Goal: Task Accomplishment & Management: Manage account settings

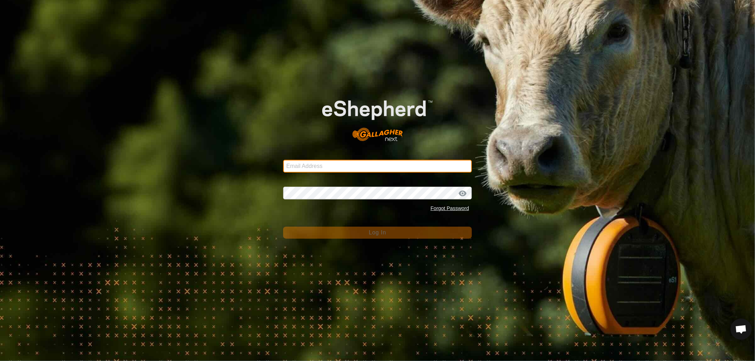
click at [317, 166] on input "Email Address" at bounding box center [377, 166] width 189 height 13
type input "[EMAIL_ADDRESS][DOMAIN_NAME]"
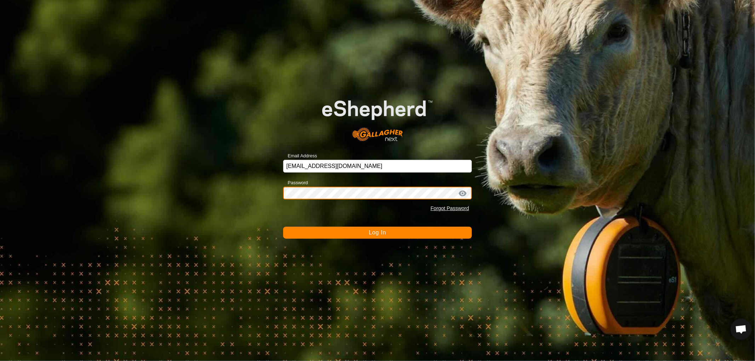
click at [283, 227] on button "Log In" at bounding box center [377, 233] width 189 height 12
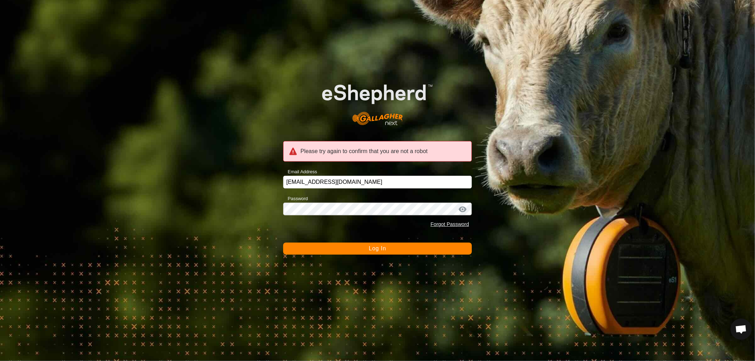
click at [381, 241] on form "Please try again to confirm that you are not a robot Email Address [EMAIL_ADDRE…" at bounding box center [377, 162] width 189 height 186
click at [374, 246] on span "Log In" at bounding box center [377, 248] width 17 height 6
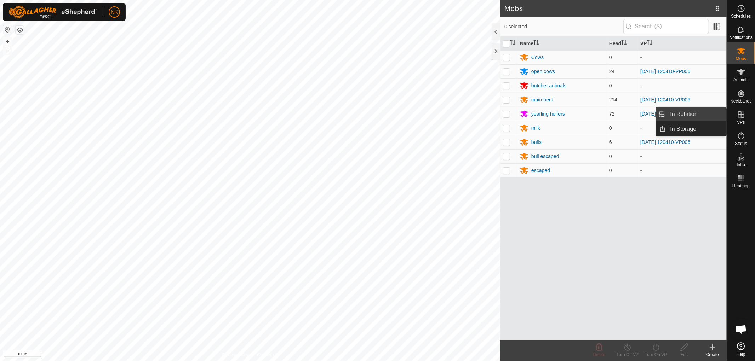
click at [680, 112] on link "In Rotation" at bounding box center [696, 114] width 60 height 14
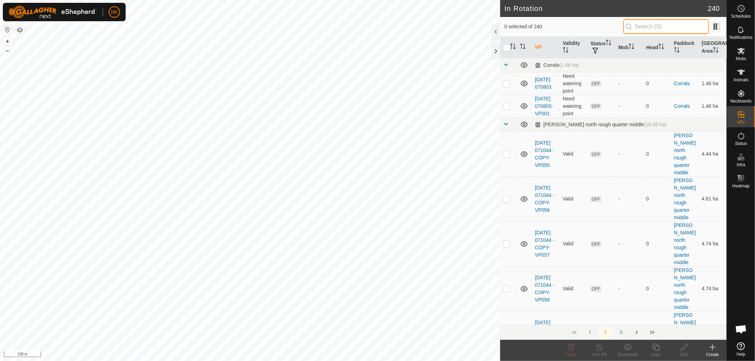
click at [682, 28] on input "text" at bounding box center [666, 26] width 86 height 15
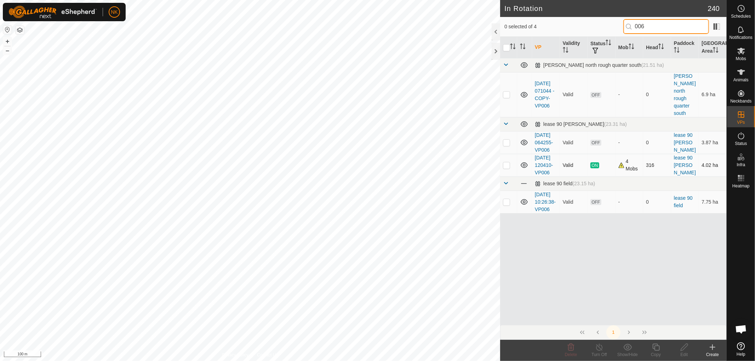
type input "006"
click at [506, 168] on p-checkbox at bounding box center [506, 165] width 7 height 6
checkbox input "true"
click at [656, 348] on icon at bounding box center [655, 347] width 9 height 8
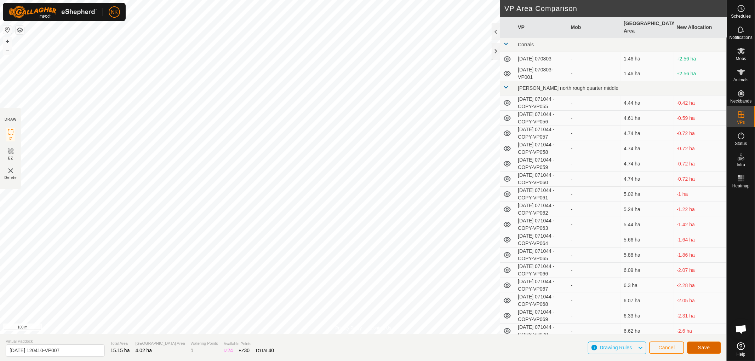
click at [703, 349] on span "Save" at bounding box center [704, 348] width 12 height 6
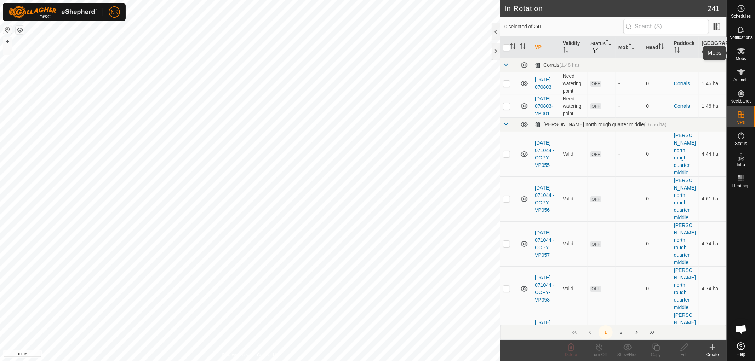
click at [743, 52] on icon at bounding box center [741, 51] width 8 height 7
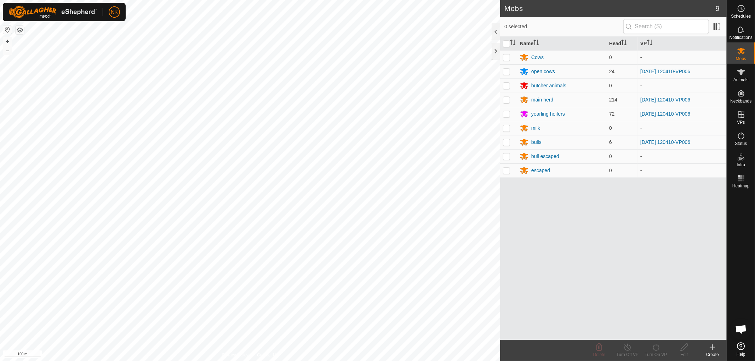
click at [505, 72] on p-checkbox at bounding box center [506, 72] width 7 height 6
checkbox input "true"
click at [505, 99] on p-checkbox at bounding box center [506, 100] width 7 height 6
checkbox input "true"
click at [506, 117] on p-tablecheckbox at bounding box center [506, 114] width 7 height 6
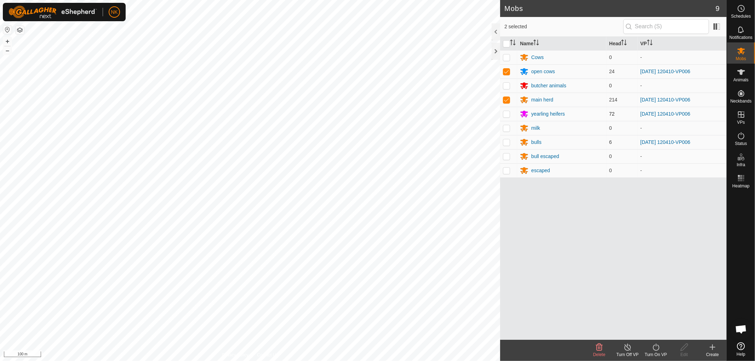
checkbox input "true"
click at [507, 143] on p-checkbox at bounding box center [506, 142] width 7 height 6
checkbox input "true"
click at [658, 350] on icon at bounding box center [655, 347] width 9 height 8
click at [652, 334] on link "Now" at bounding box center [677, 332] width 70 height 14
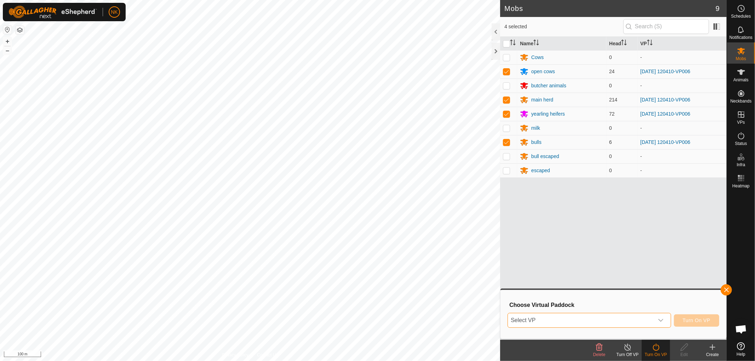
click at [617, 323] on span "Select VP" at bounding box center [581, 320] width 146 height 14
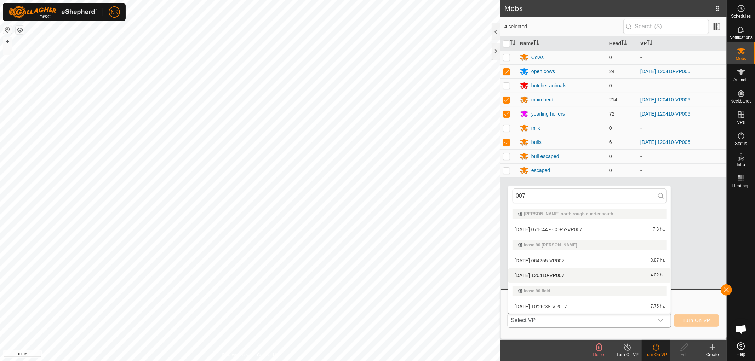
type input "007"
click at [553, 273] on li "[DATE] 120410-VP007 4.02 ha" at bounding box center [589, 275] width 162 height 14
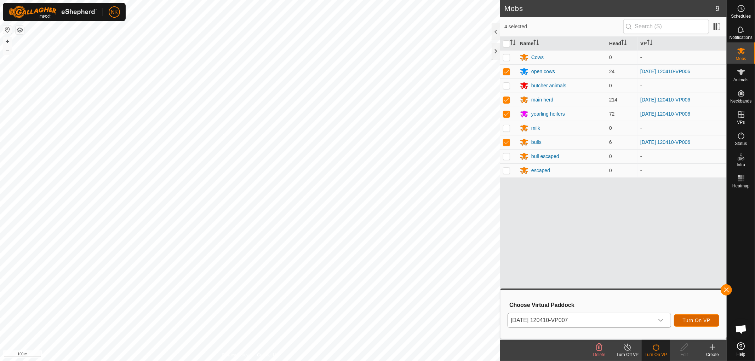
click at [693, 320] on span "Turn On VP" at bounding box center [696, 321] width 28 height 6
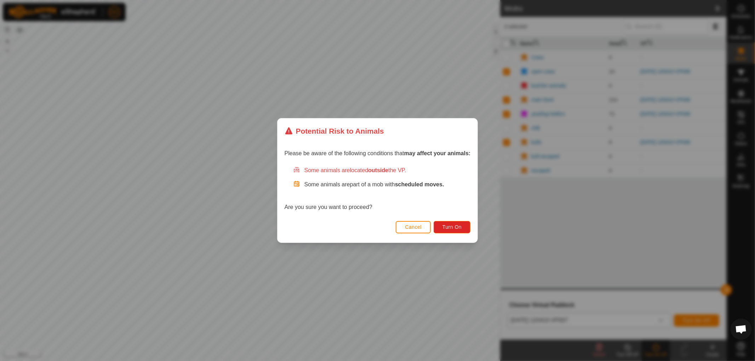
click at [456, 233] on div "Cancel Turn On" at bounding box center [377, 231] width 200 height 24
click at [455, 231] on button "Turn On" at bounding box center [451, 227] width 37 height 12
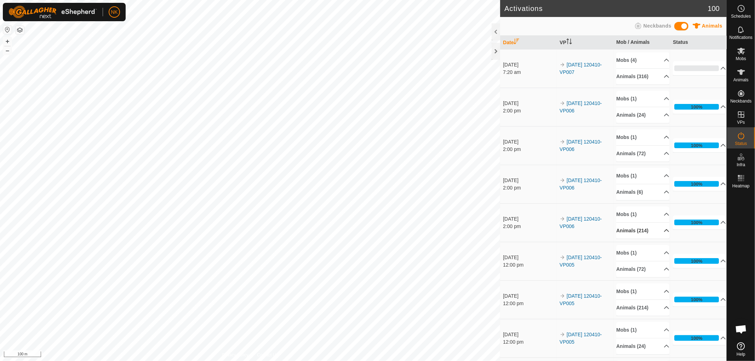
click at [632, 231] on p-accordion-header "Animals (214)" at bounding box center [642, 231] width 53 height 16
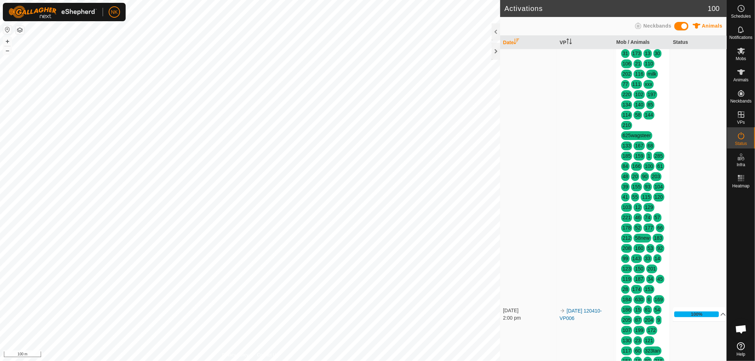
scroll to position [432, 0]
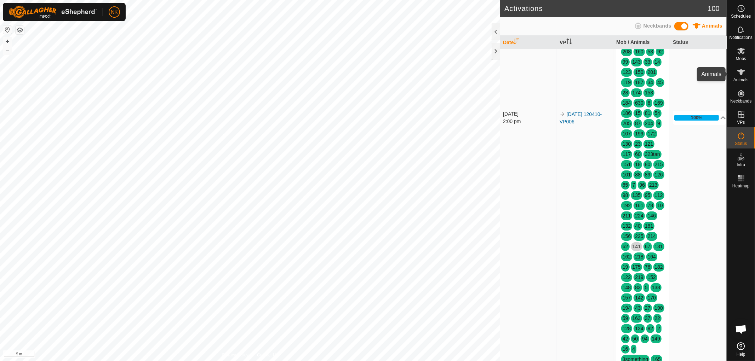
click at [741, 75] on icon at bounding box center [741, 72] width 8 height 6
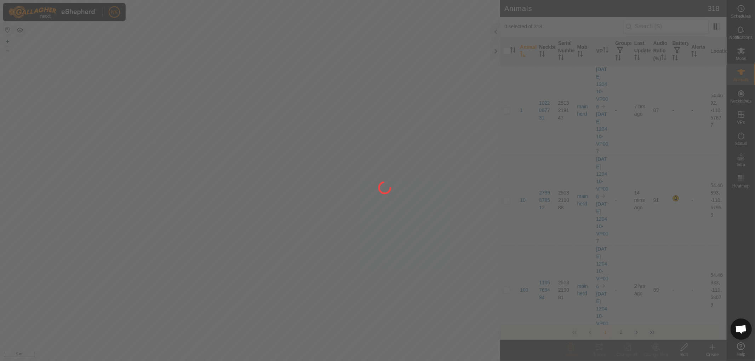
click at [654, 27] on div at bounding box center [377, 180] width 755 height 361
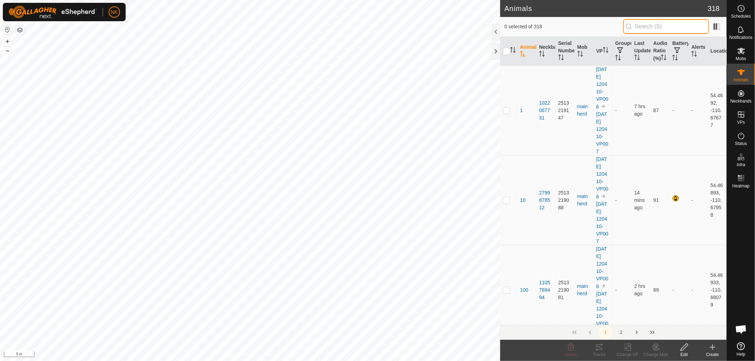
click at [654, 27] on input "text" at bounding box center [666, 26] width 86 height 15
click at [668, 27] on input "41" at bounding box center [666, 26] width 86 height 15
click at [651, 24] on input "41" at bounding box center [666, 26] width 86 height 15
click at [648, 23] on input "41" at bounding box center [666, 26] width 86 height 15
click at [686, 24] on input "41" at bounding box center [666, 26] width 86 height 15
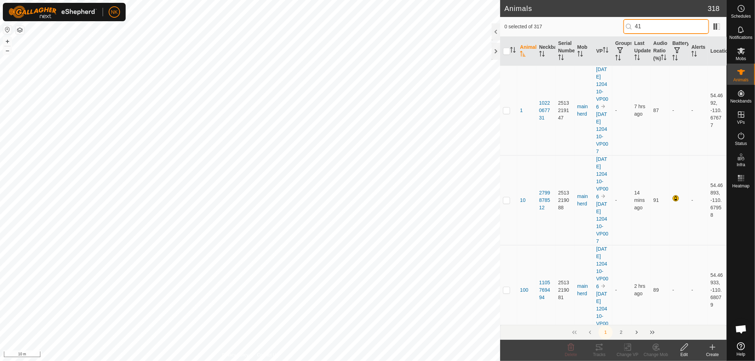
type input "4"
click at [640, 24] on input "text" at bounding box center [666, 26] width 86 height 15
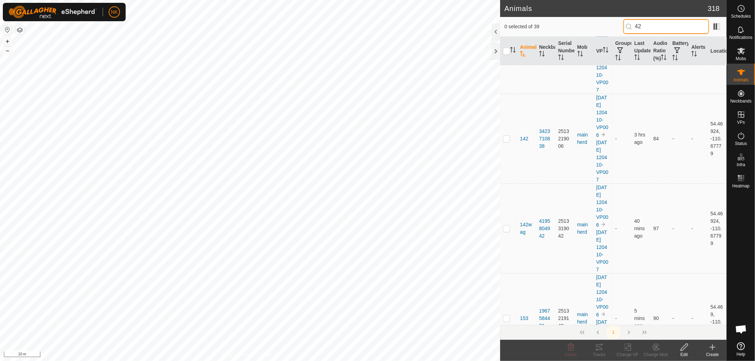
scroll to position [747, 0]
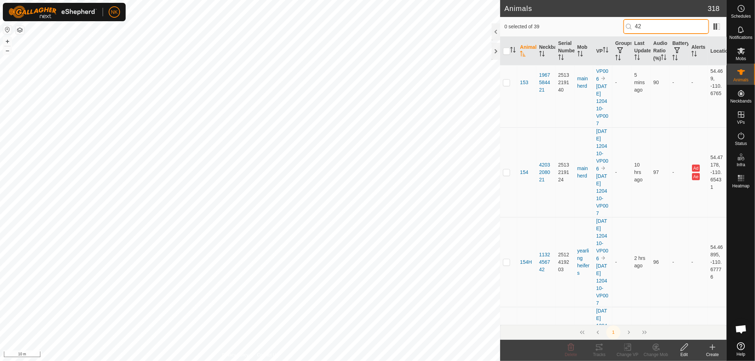
drag, startPoint x: 656, startPoint y: 27, endPoint x: 616, endPoint y: 26, distance: 40.3
click at [616, 26] on div "0 selected of 39 42" at bounding box center [613, 26] width 218 height 15
type input "42"
click at [508, 175] on p-checkbox at bounding box center [506, 172] width 7 height 6
checkbox input "true"
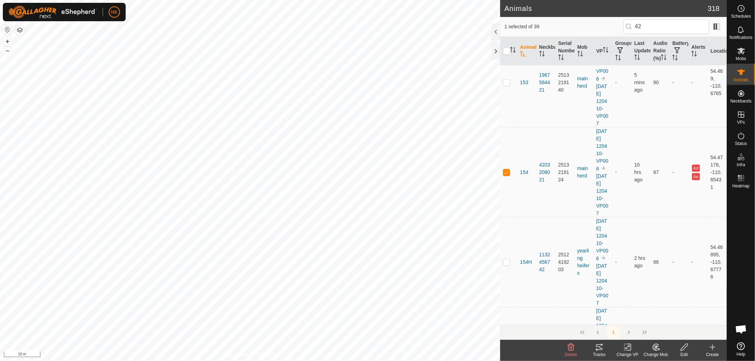
click at [571, 350] on icon at bounding box center [570, 347] width 8 height 8
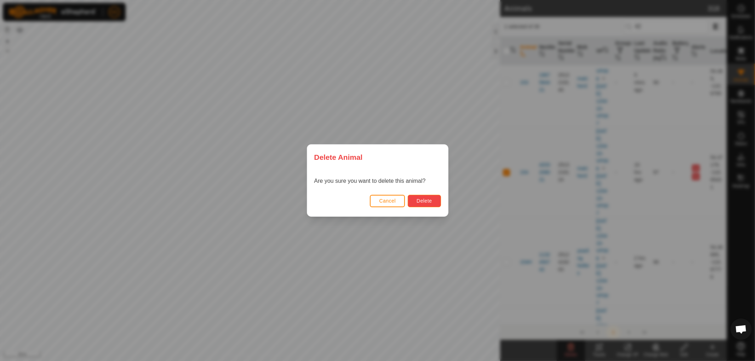
click at [427, 200] on span "Delete" at bounding box center [423, 201] width 15 height 6
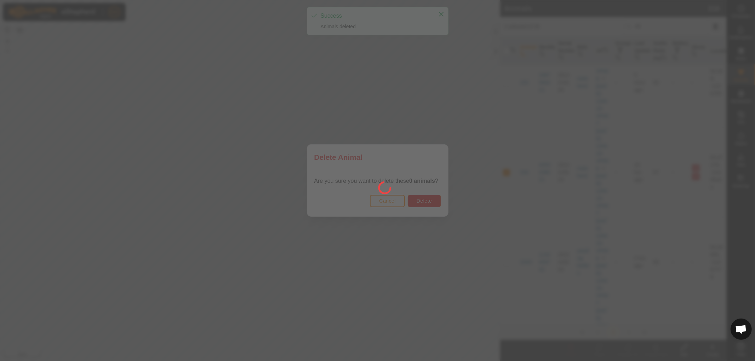
scroll to position [0, 0]
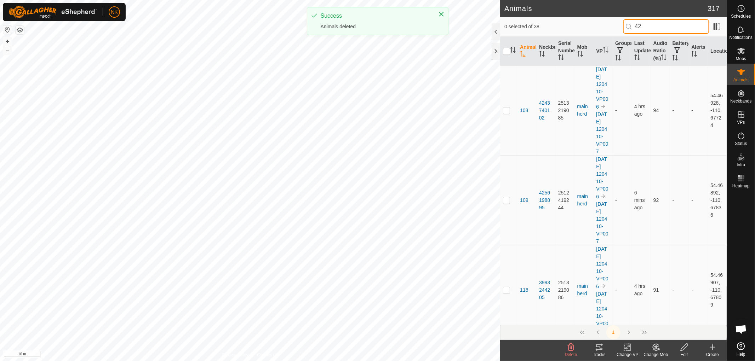
click at [648, 26] on input "42" at bounding box center [666, 26] width 86 height 15
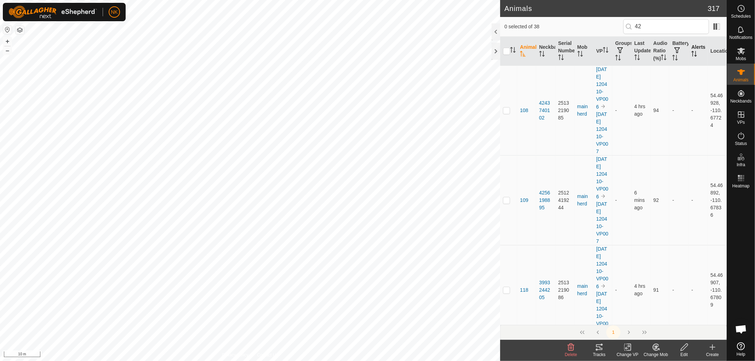
click at [692, 50] on th "Alerts" at bounding box center [697, 51] width 19 height 29
click at [506, 113] on p-checkbox at bounding box center [506, 111] width 7 height 6
checkbox input "true"
click at [506, 203] on p-checkbox at bounding box center [506, 200] width 7 height 6
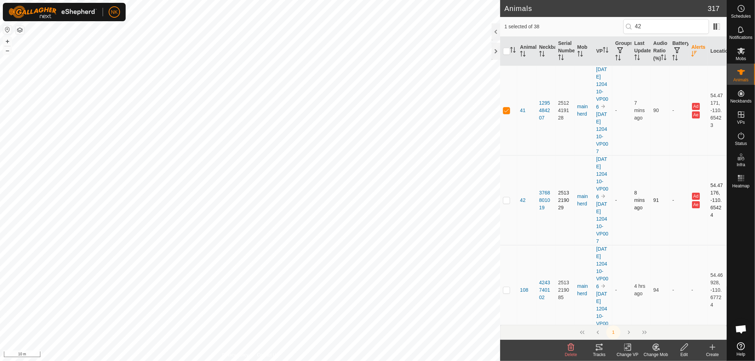
checkbox input "true"
click at [570, 352] on div "Delete" at bounding box center [570, 355] width 28 height 6
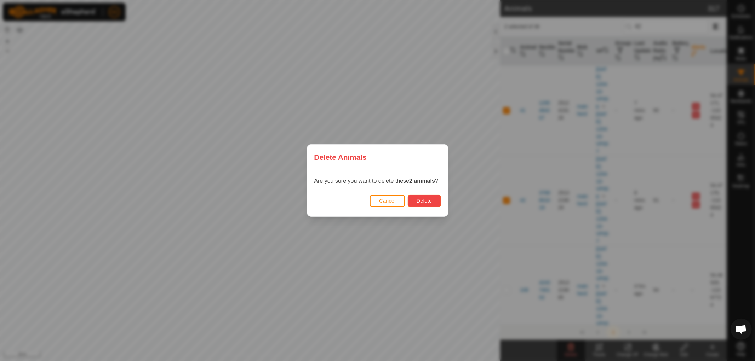
click at [434, 202] on button "Delete" at bounding box center [424, 201] width 33 height 12
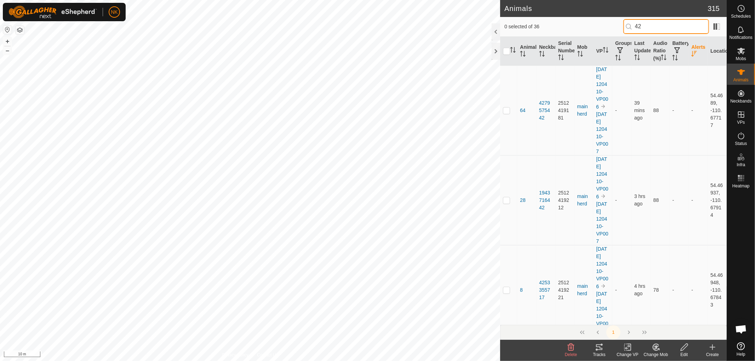
drag, startPoint x: 652, startPoint y: 25, endPoint x: 535, endPoint y: 24, distance: 116.7
click at [556, 24] on div "0 selected of 36 42" at bounding box center [613, 26] width 218 height 15
type input "137"
click at [510, 113] on p-tablecheckbox at bounding box center [506, 111] width 7 height 6
checkbox input "true"
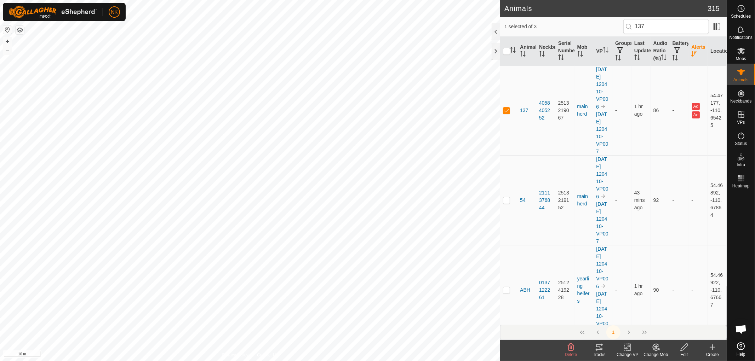
click at [574, 348] on icon at bounding box center [570, 347] width 8 height 8
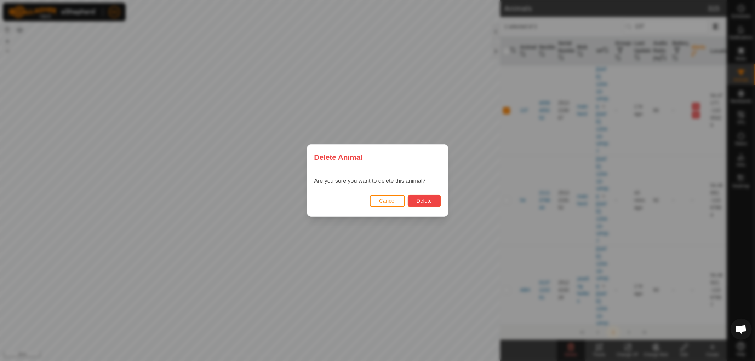
click at [425, 199] on span "Delete" at bounding box center [423, 201] width 15 height 6
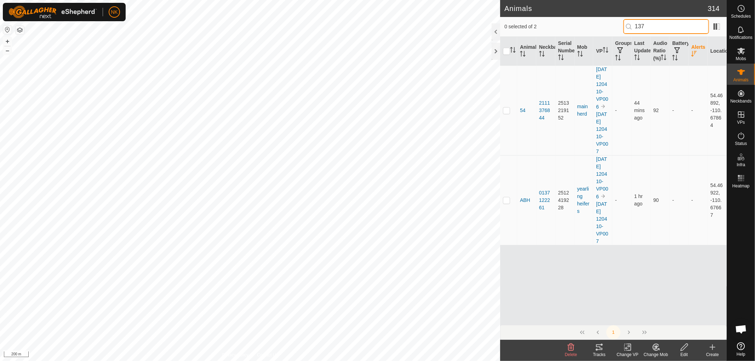
drag, startPoint x: 652, startPoint y: 26, endPoint x: 565, endPoint y: 24, distance: 87.4
click at [565, 24] on div "0 selected of 2 137" at bounding box center [613, 26] width 218 height 15
